Goal: Information Seeking & Learning: Check status

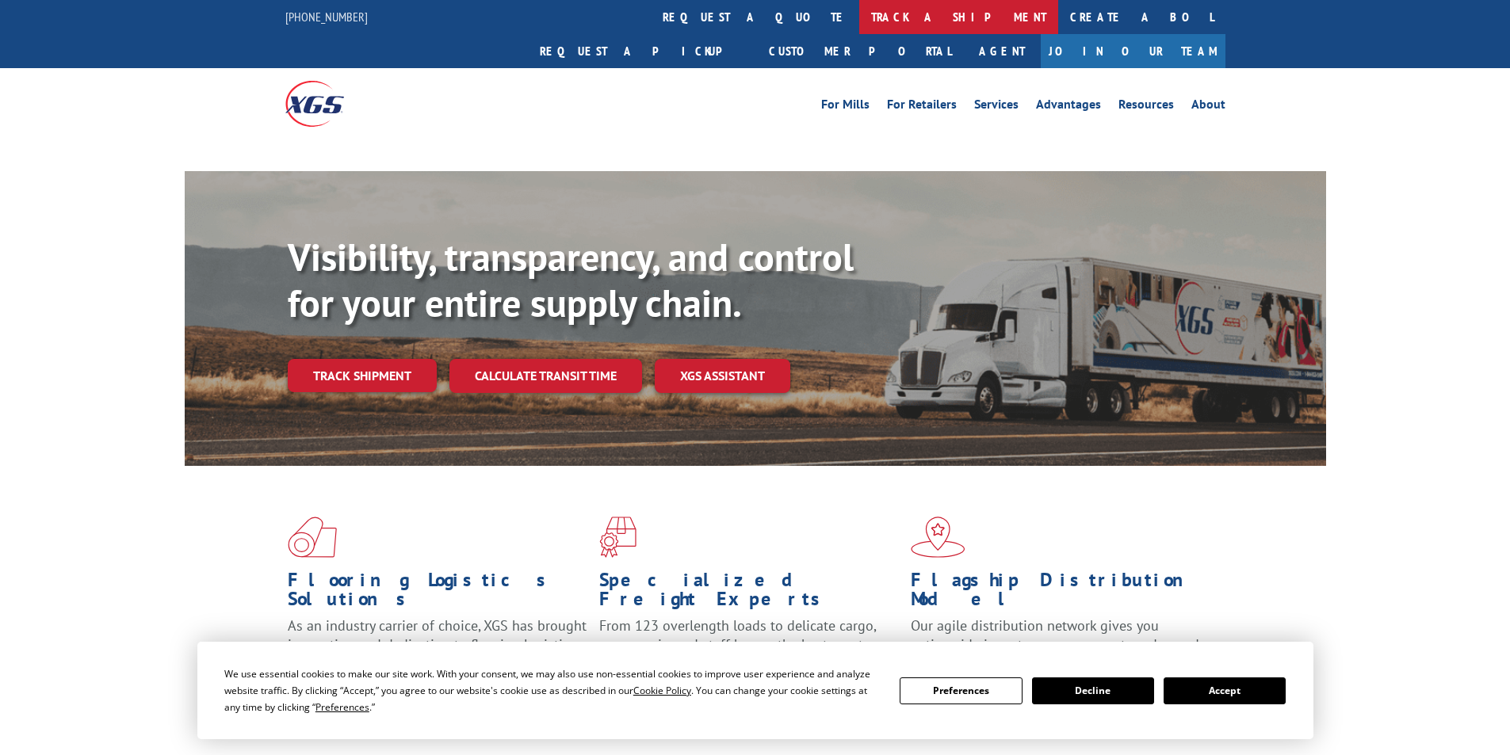
click at [859, 22] on link "track a shipment" at bounding box center [958, 17] width 199 height 34
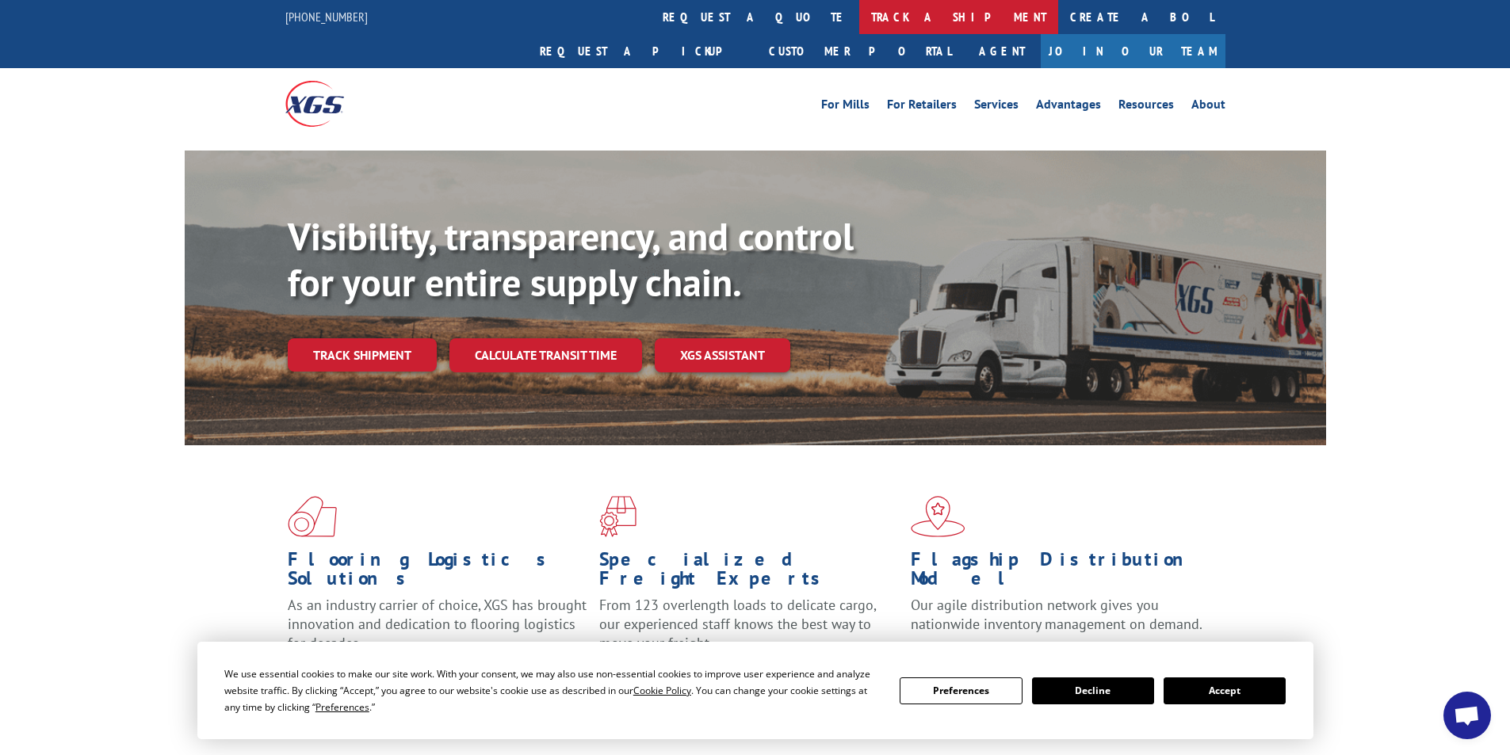
click at [859, 24] on link "track a shipment" at bounding box center [958, 17] width 199 height 34
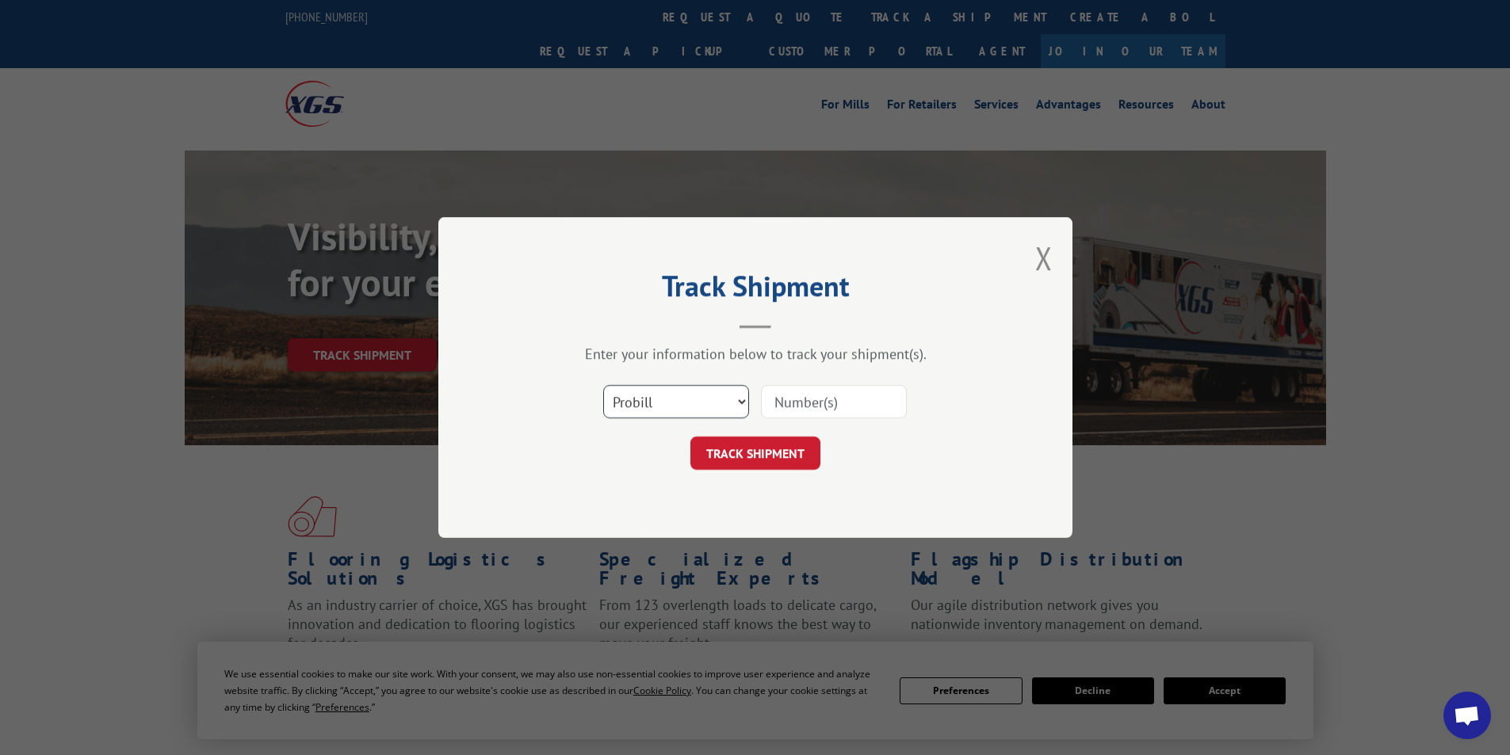
click at [680, 407] on select "Select category... Probill BOL PO" at bounding box center [676, 401] width 146 height 33
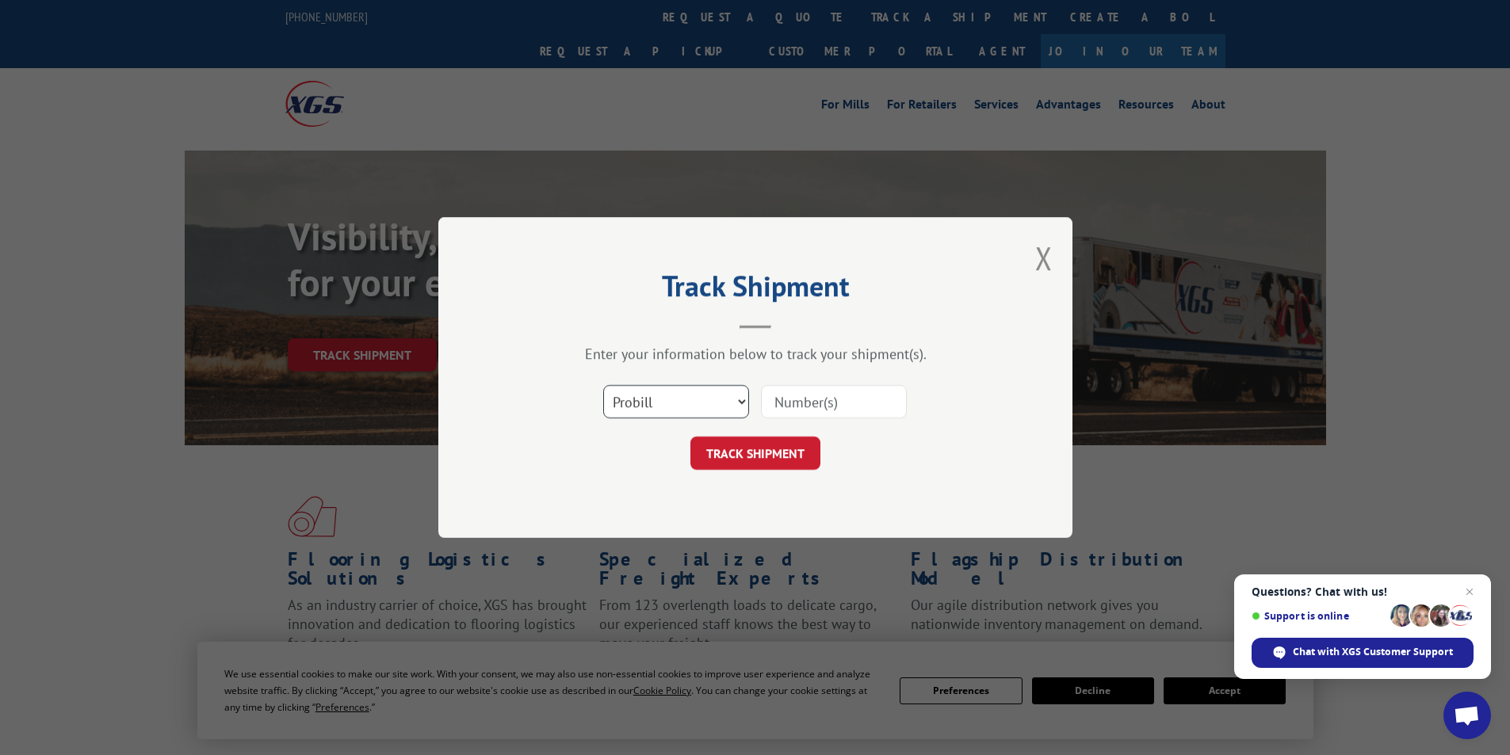
select select "bol"
click at [603, 385] on select "Select category... Probill BOL PO" at bounding box center [676, 401] width 146 height 33
click at [788, 411] on input at bounding box center [834, 401] width 146 height 33
paste input "455051"
type input "455051"
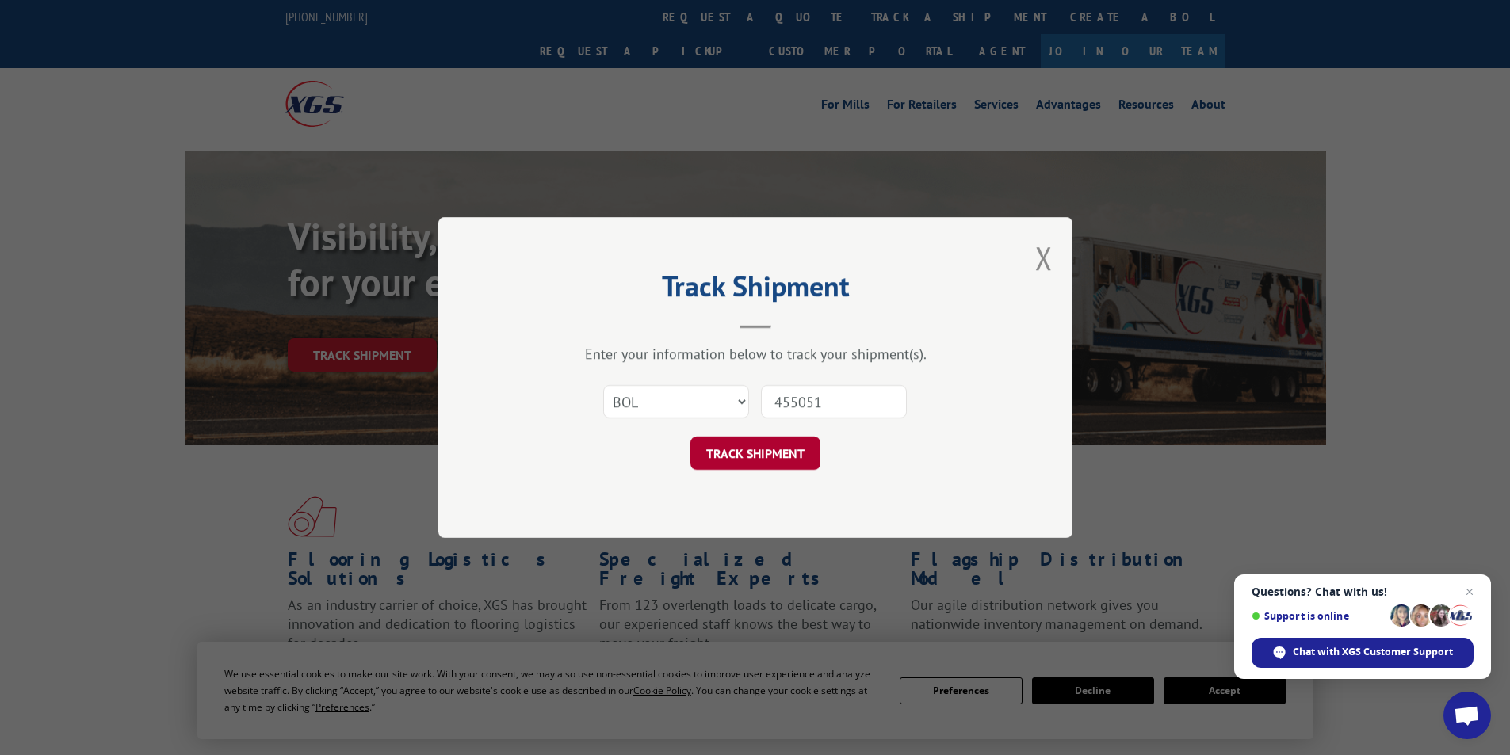
click at [756, 466] on button "TRACK SHIPMENT" at bounding box center [755, 453] width 130 height 33
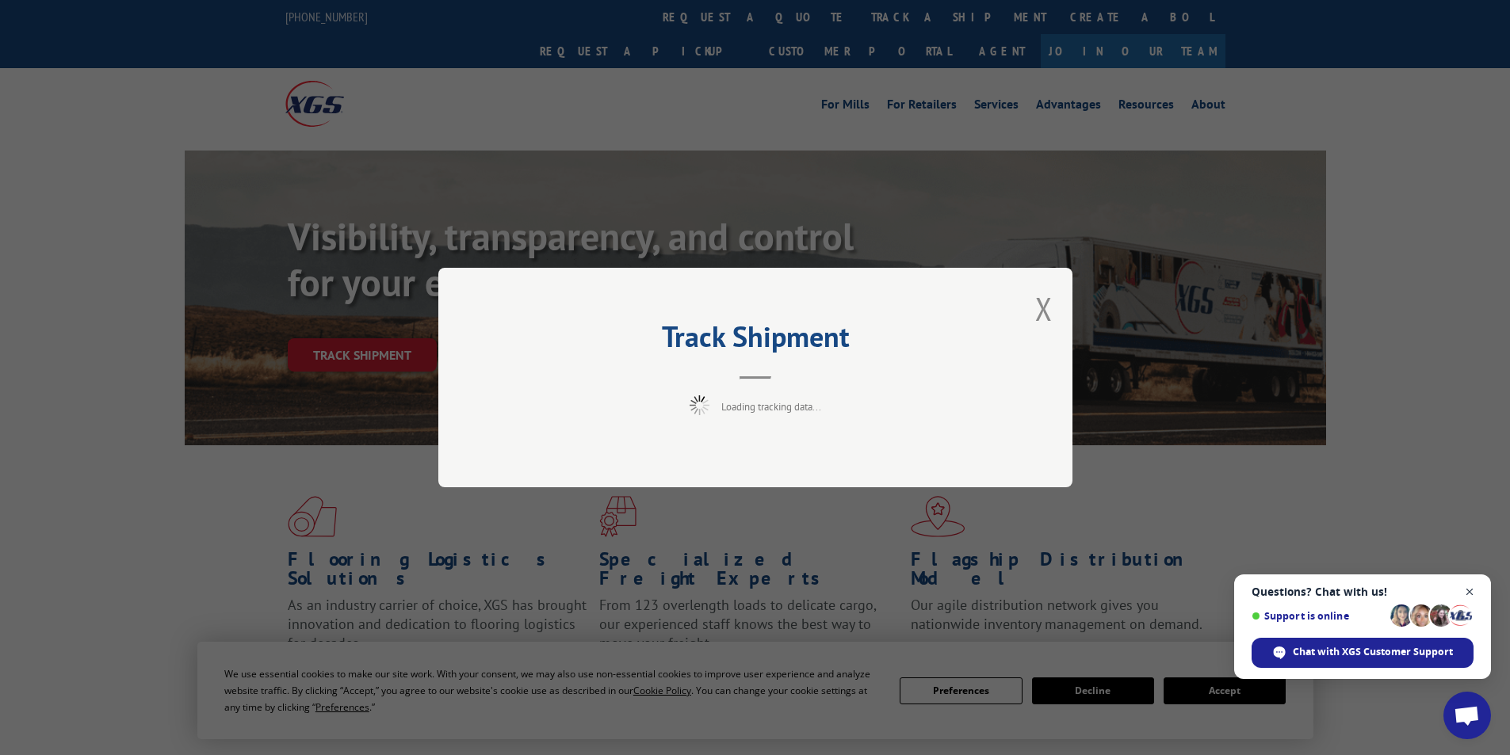
click at [1475, 588] on span "Close chat" at bounding box center [1470, 592] width 20 height 20
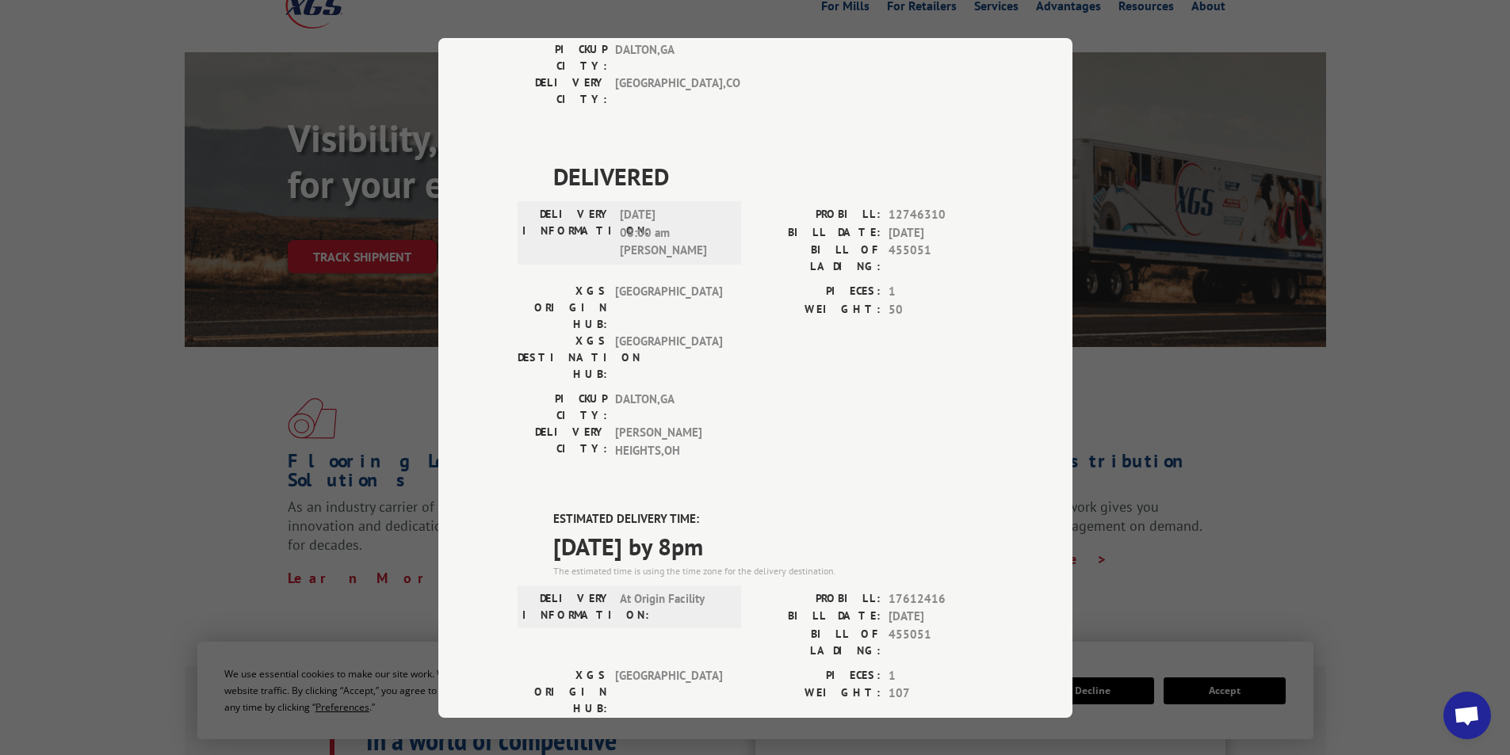
scroll to position [238, 0]
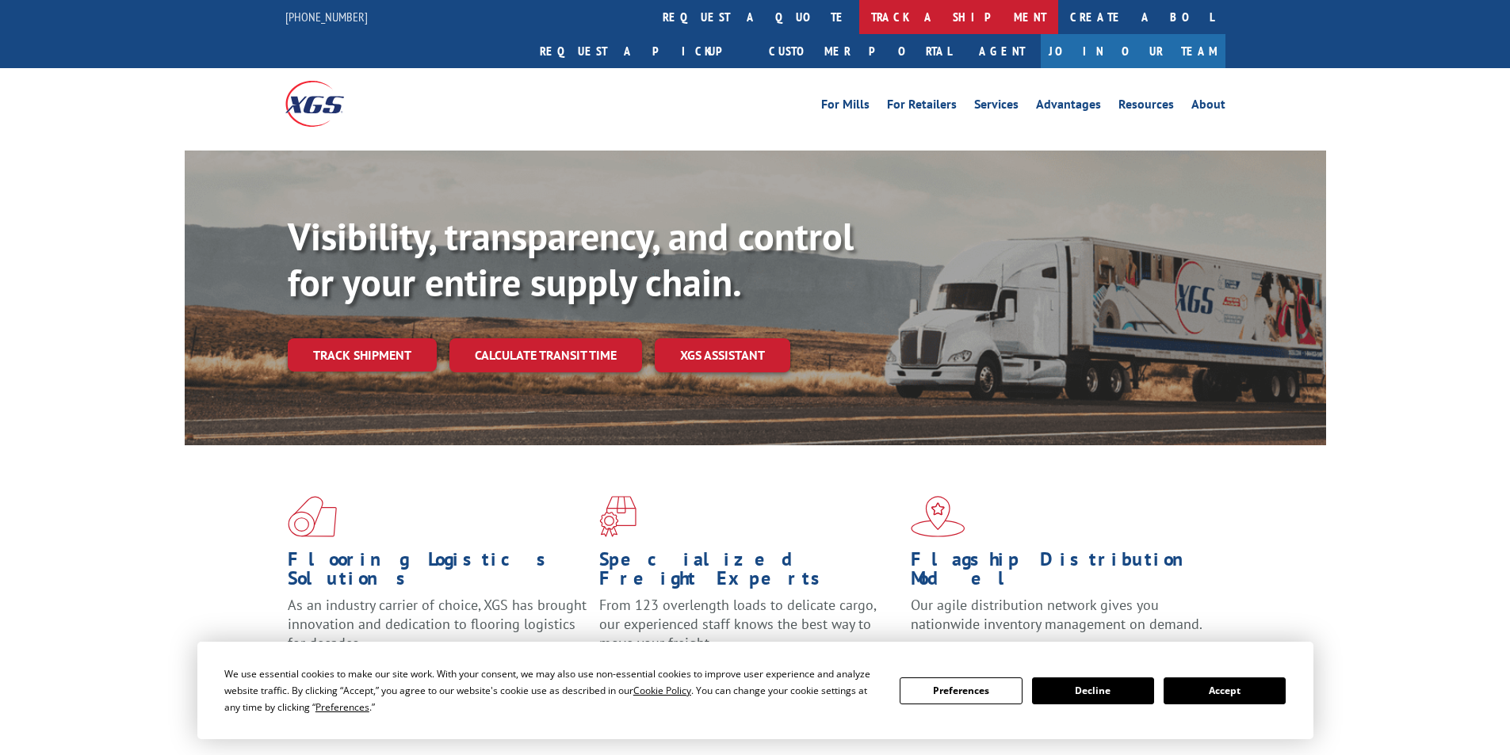
click at [859, 26] on link "track a shipment" at bounding box center [958, 17] width 199 height 34
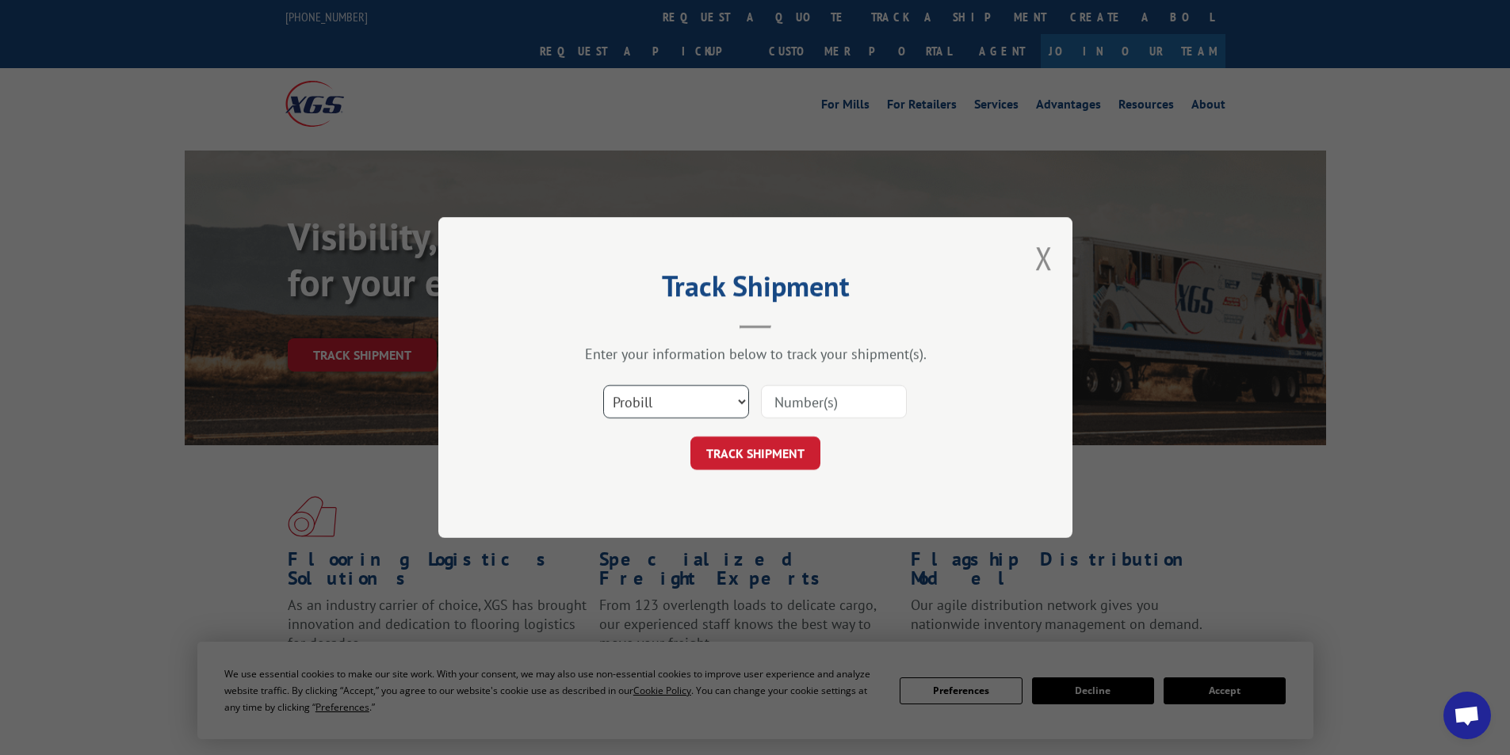
click at [688, 396] on select "Select category... Probill BOL PO" at bounding box center [676, 401] width 146 height 33
select select "bol"
click at [603, 385] on select "Select category... Probill BOL PO" at bounding box center [676, 401] width 146 height 33
click at [773, 407] on input at bounding box center [834, 401] width 146 height 33
paste input "6047596"
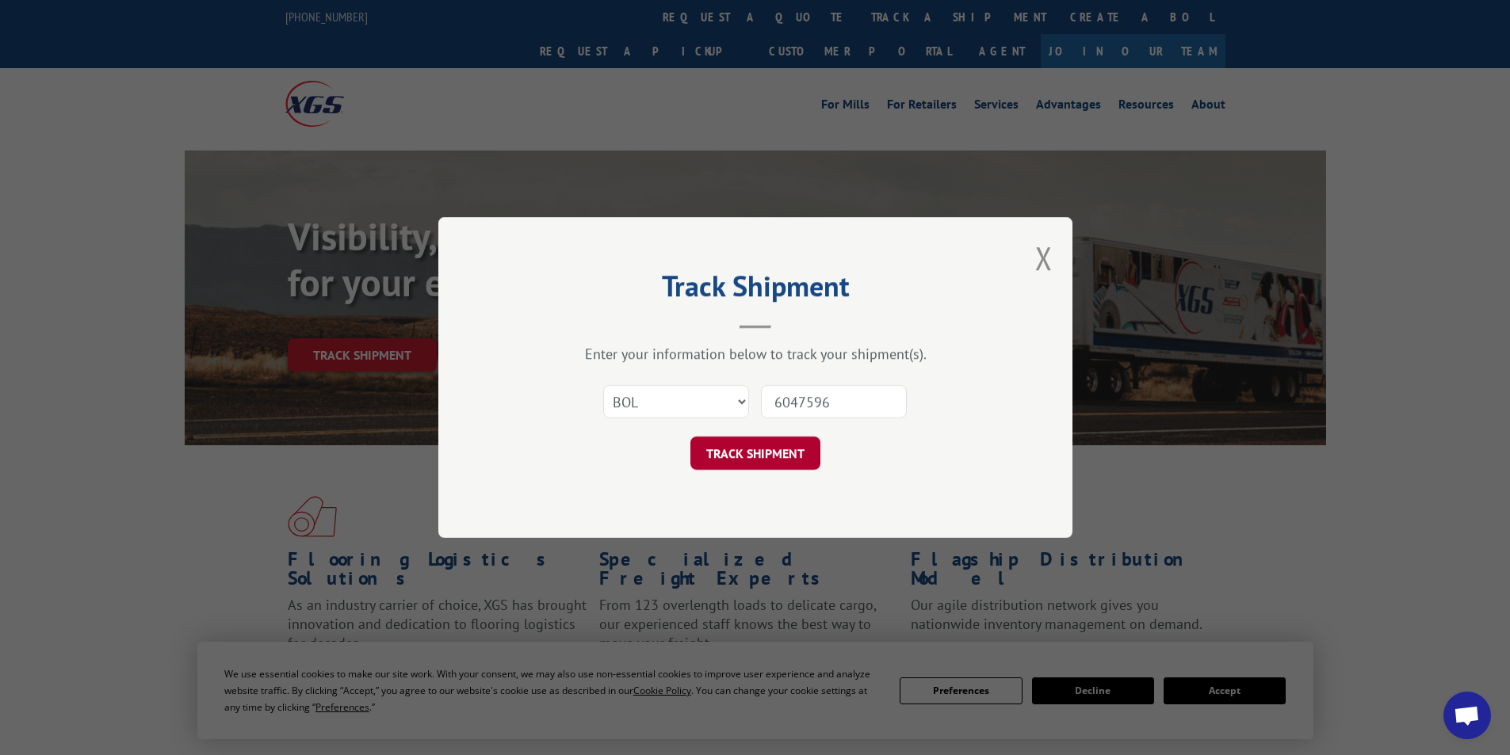
type input "6047596"
click at [782, 452] on button "TRACK SHIPMENT" at bounding box center [755, 453] width 130 height 33
